Goal: Find specific page/section: Find specific page/section

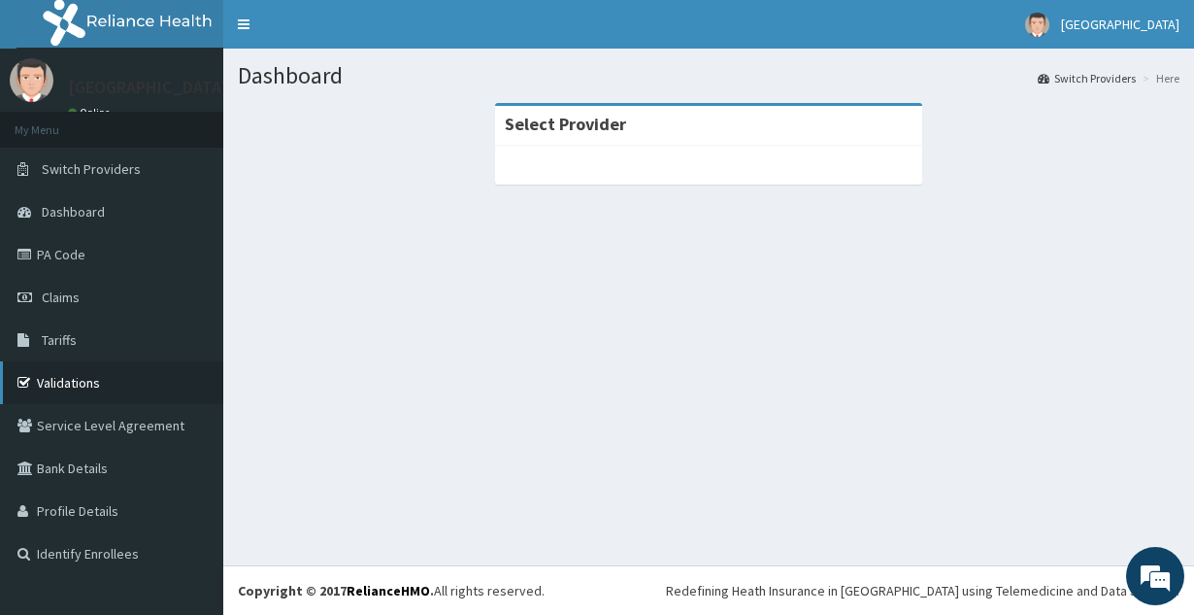
click at [77, 373] on link "Validations" at bounding box center [111, 382] width 223 height 43
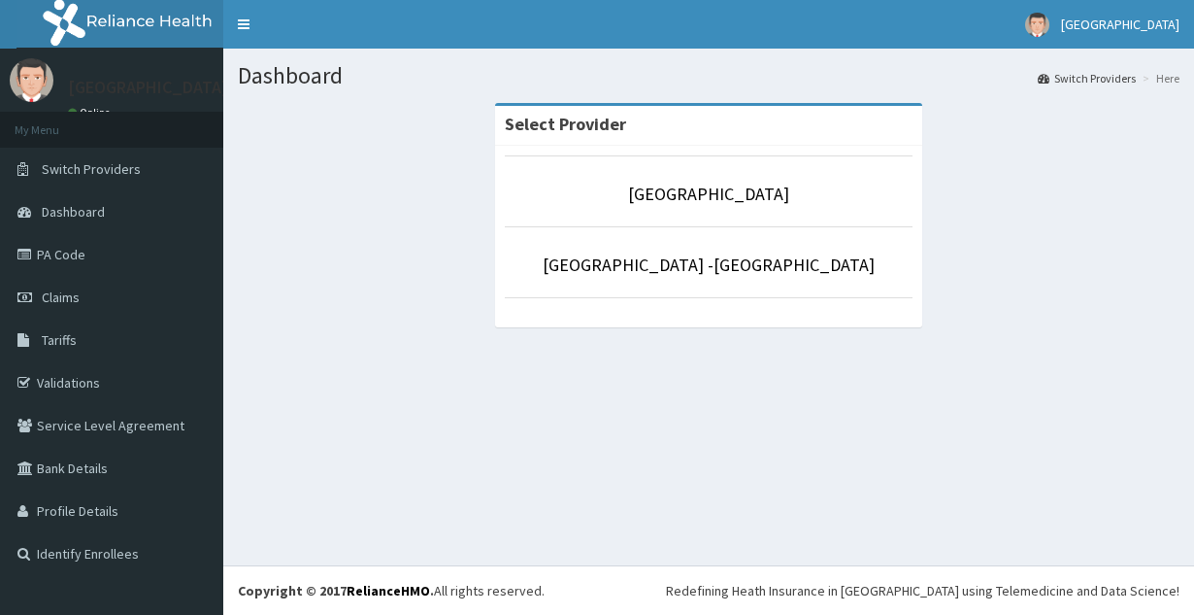
click at [708, 210] on li "[GEOGRAPHIC_DATA]" at bounding box center [709, 191] width 408 height 72
click at [696, 199] on link "[GEOGRAPHIC_DATA]" at bounding box center [708, 194] width 161 height 22
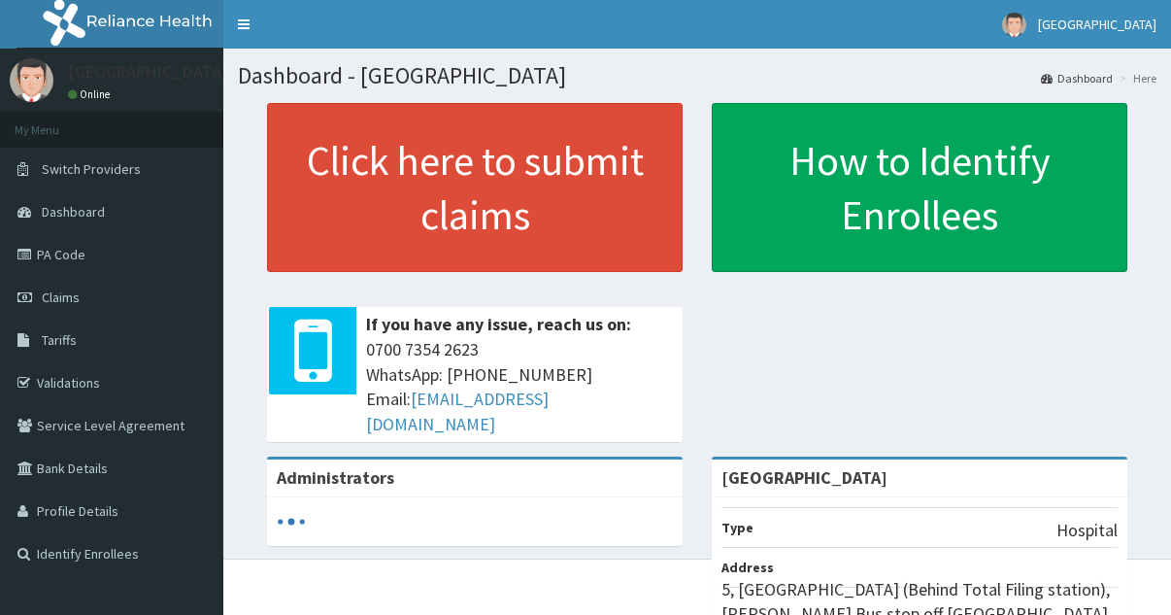
click at [115, 369] on link "Validations" at bounding box center [111, 382] width 223 height 43
